Goal: Information Seeking & Learning: Understand process/instructions

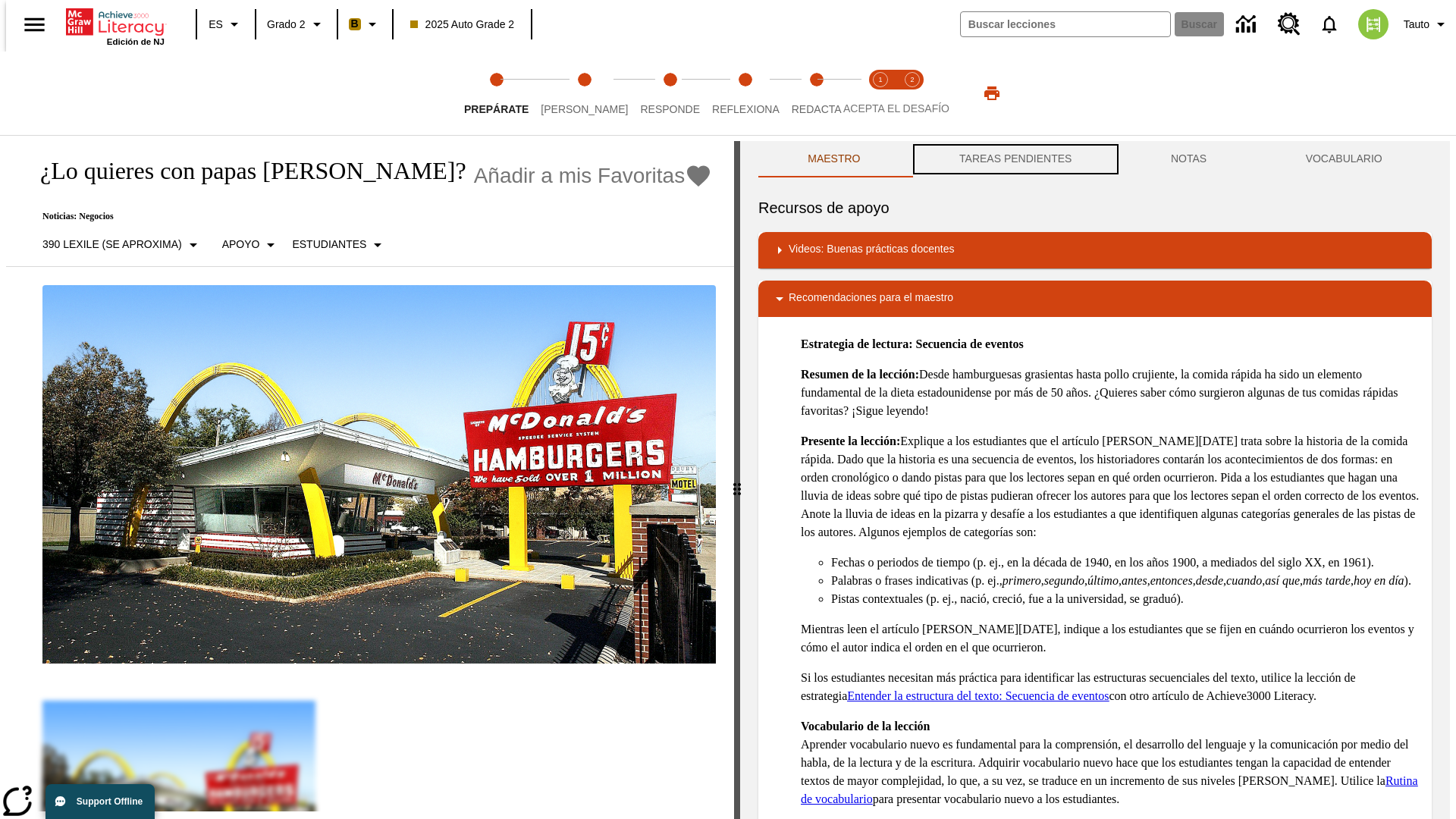
click at [1014, 159] on button "TAREAS PENDIENTES" at bounding box center [1015, 159] width 211 height 37
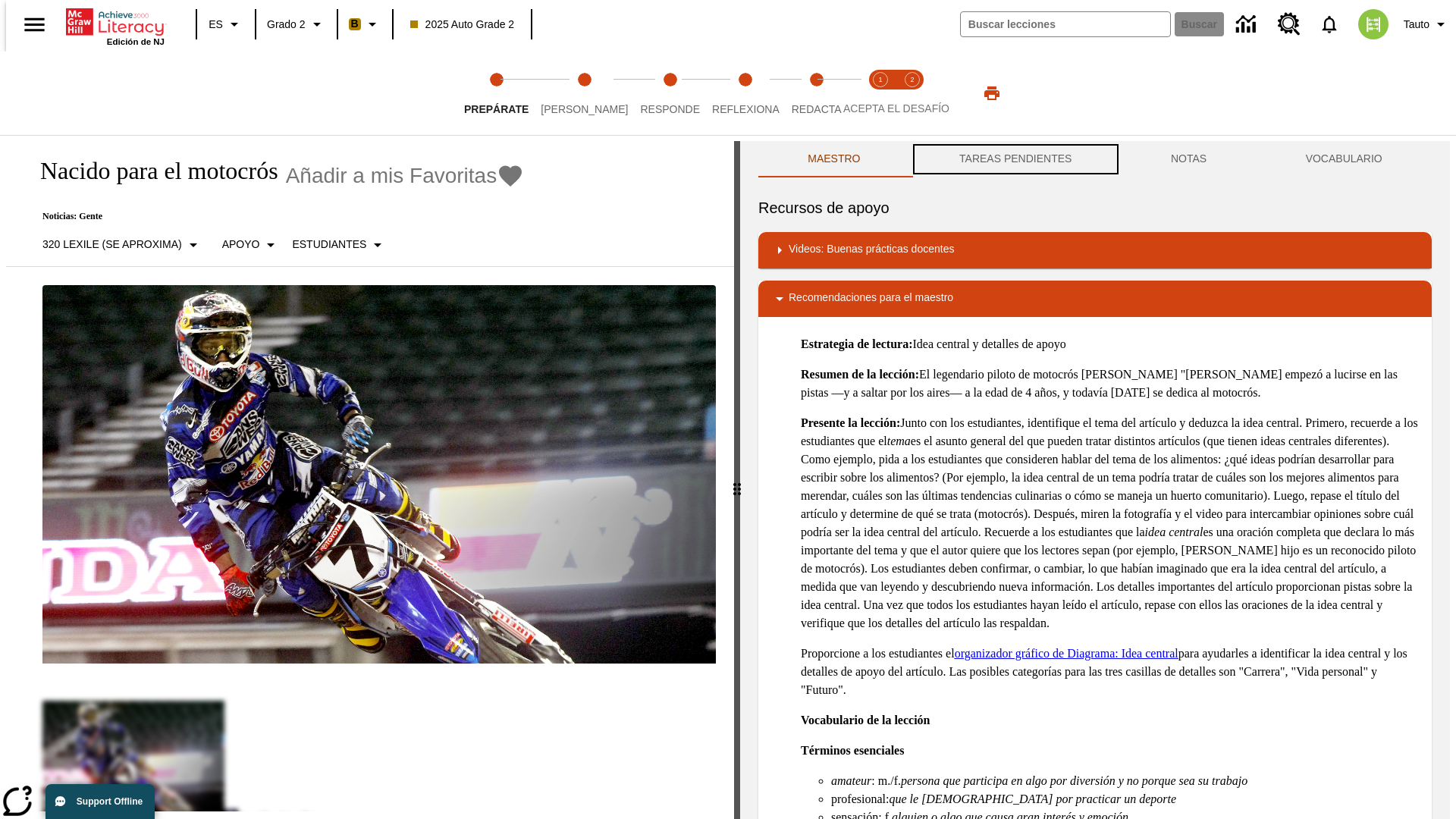
click at [1014, 159] on button "TAREAS PENDIENTES" at bounding box center [1015, 159] width 211 height 37
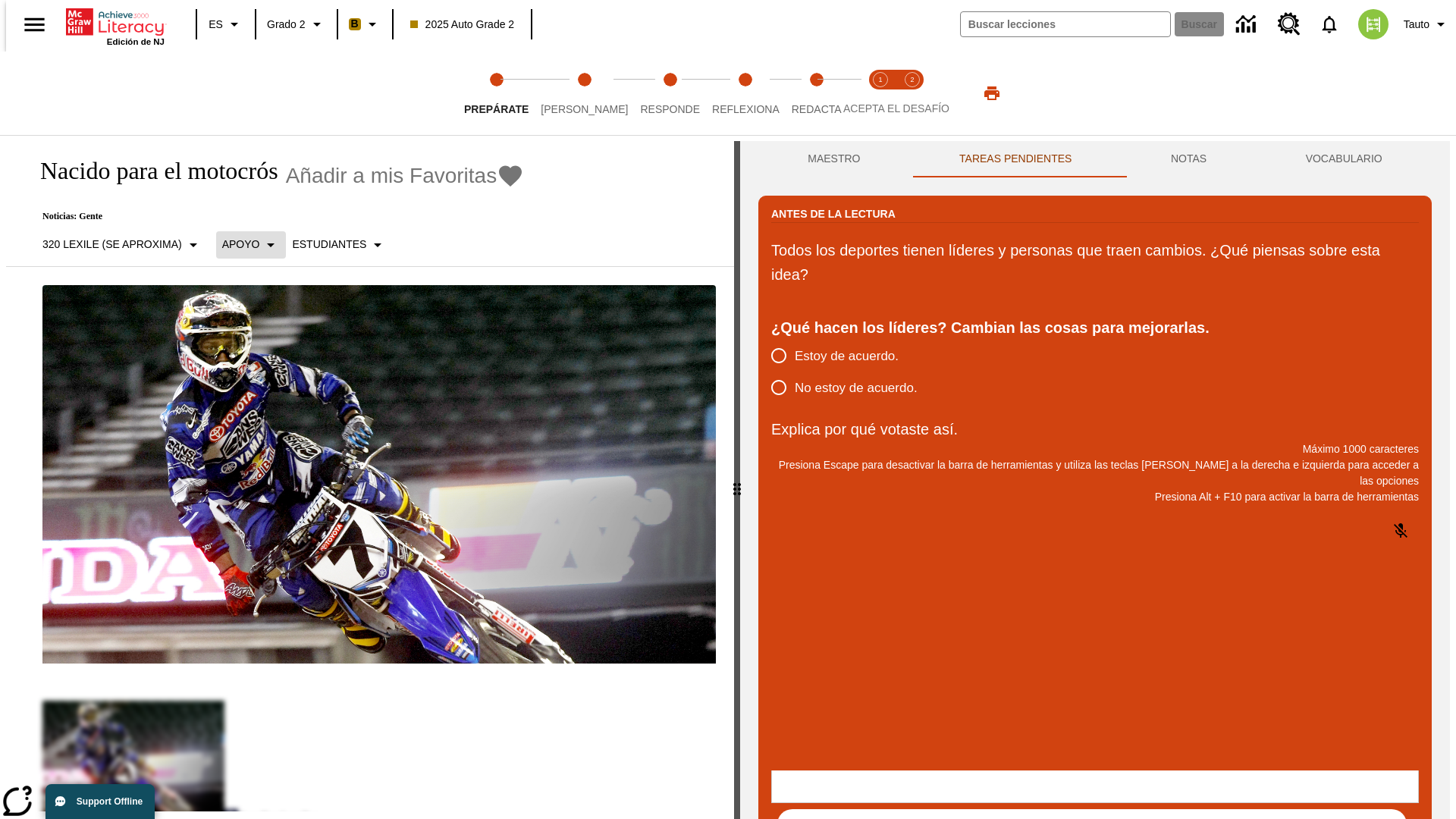
click at [243, 244] on p "Apoyo" at bounding box center [241, 245] width 38 height 16
click at [266, 333] on p "Apoyo" at bounding box center [266, 333] width 90 height 16
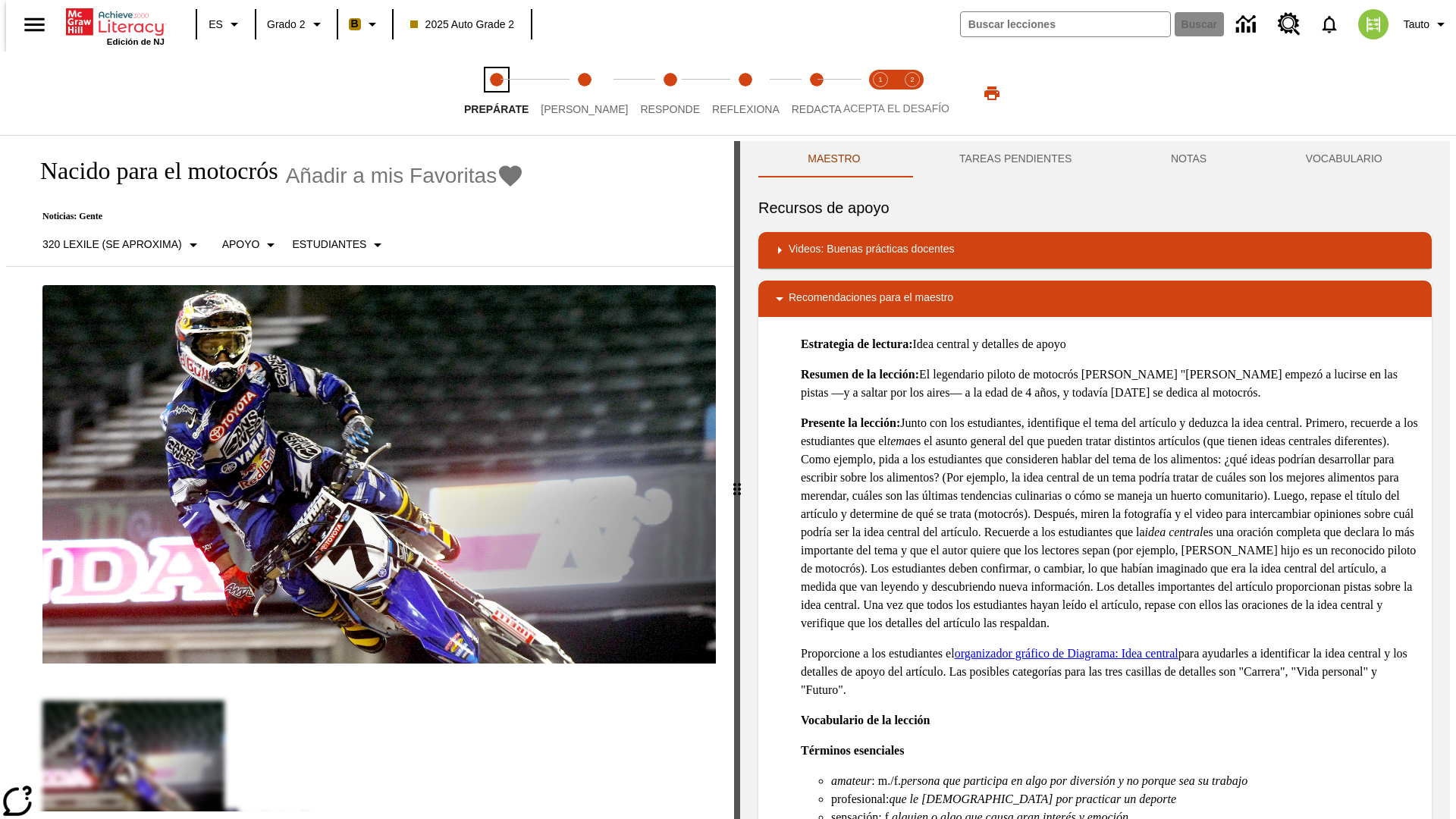
click at [496, 93] on span "Prepárate" at bounding box center [496, 103] width 65 height 27
click at [1014, 159] on button "TAREAS PENDIENTES" at bounding box center [1015, 159] width 211 height 37
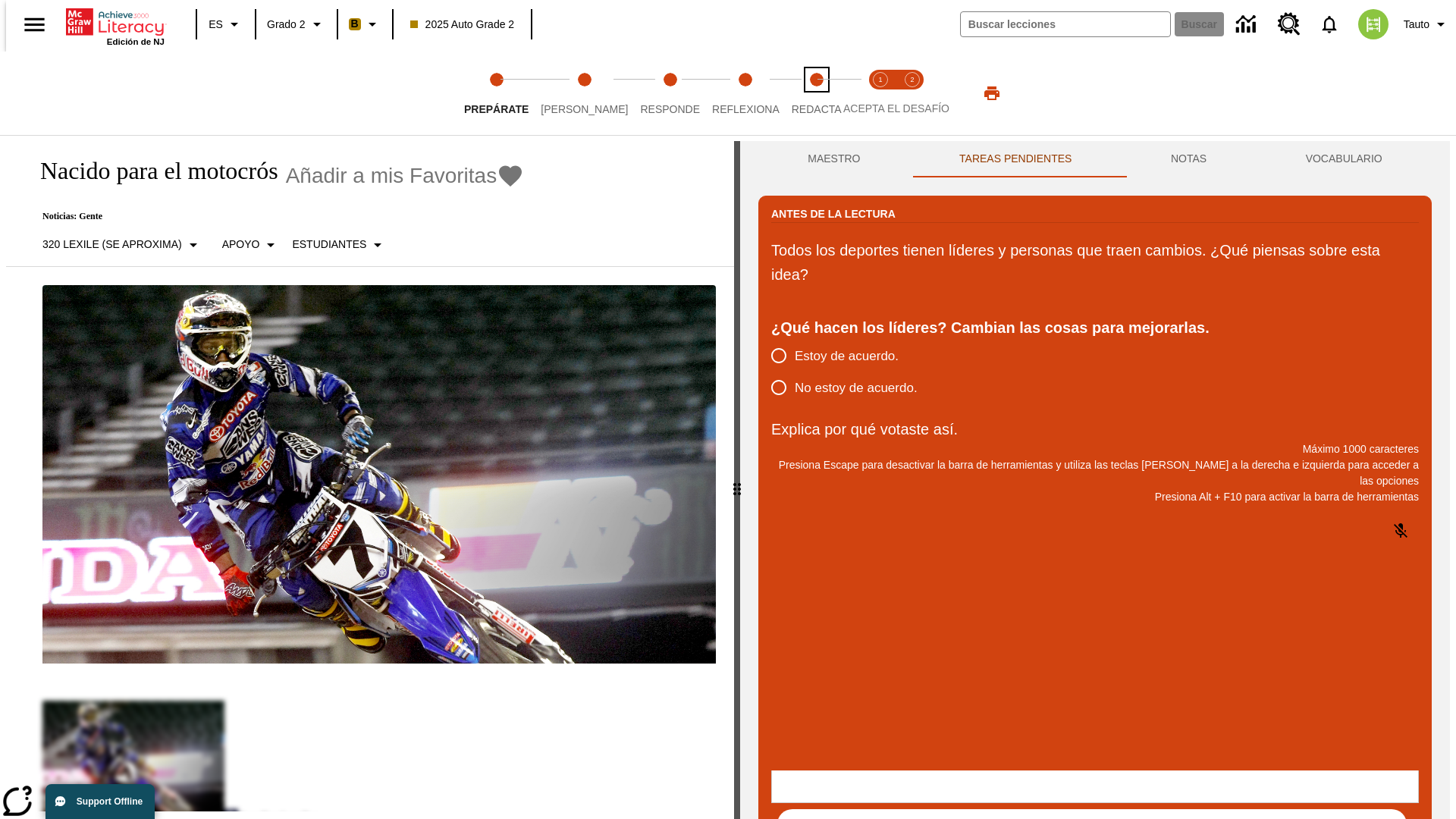
click at [800, 93] on span "Redacta" at bounding box center [817, 103] width 50 height 27
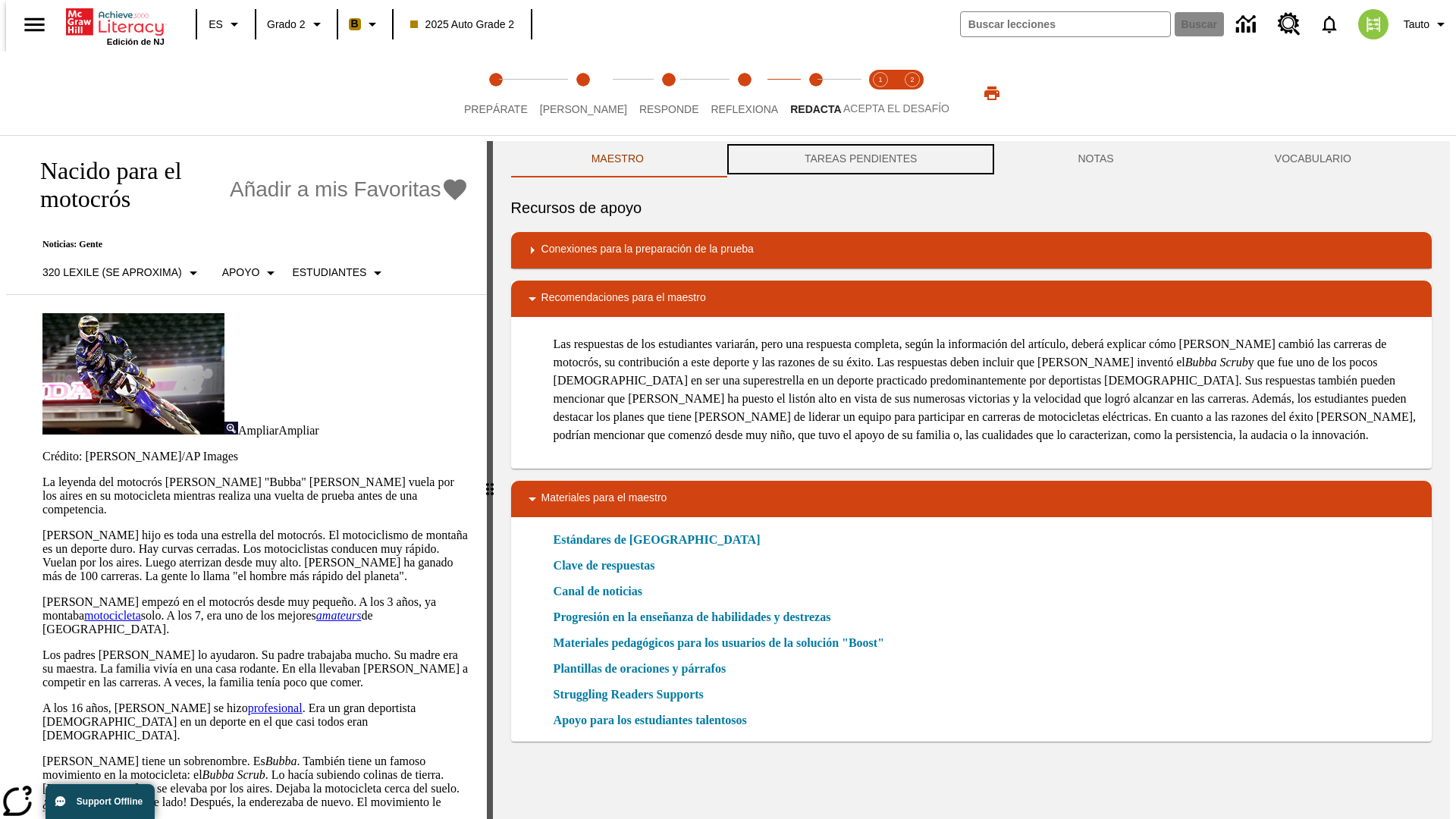
scroll to position [1, 0]
